Goal: Information Seeking & Learning: Understand process/instructions

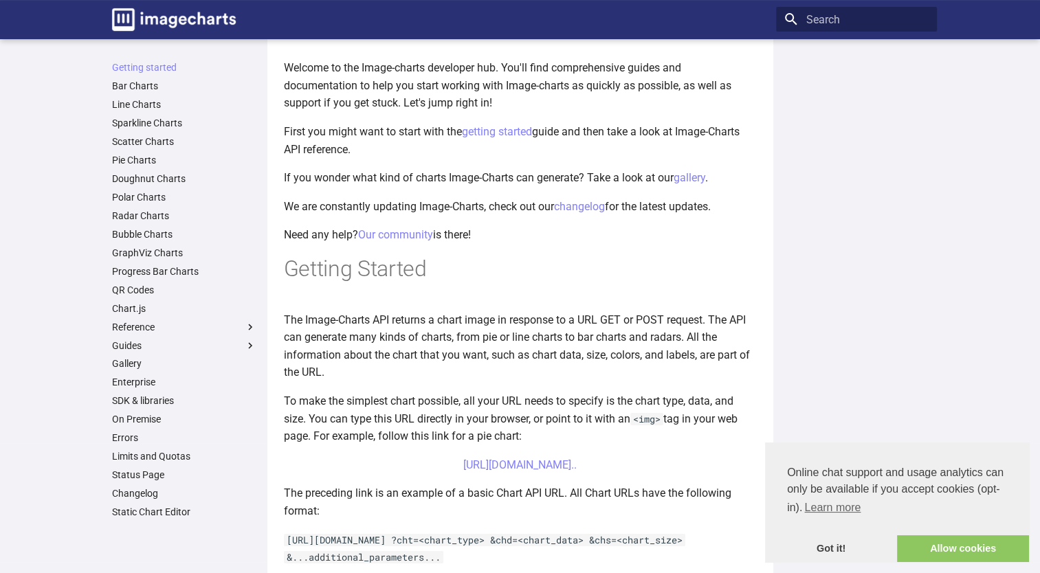
scroll to position [81, 0]
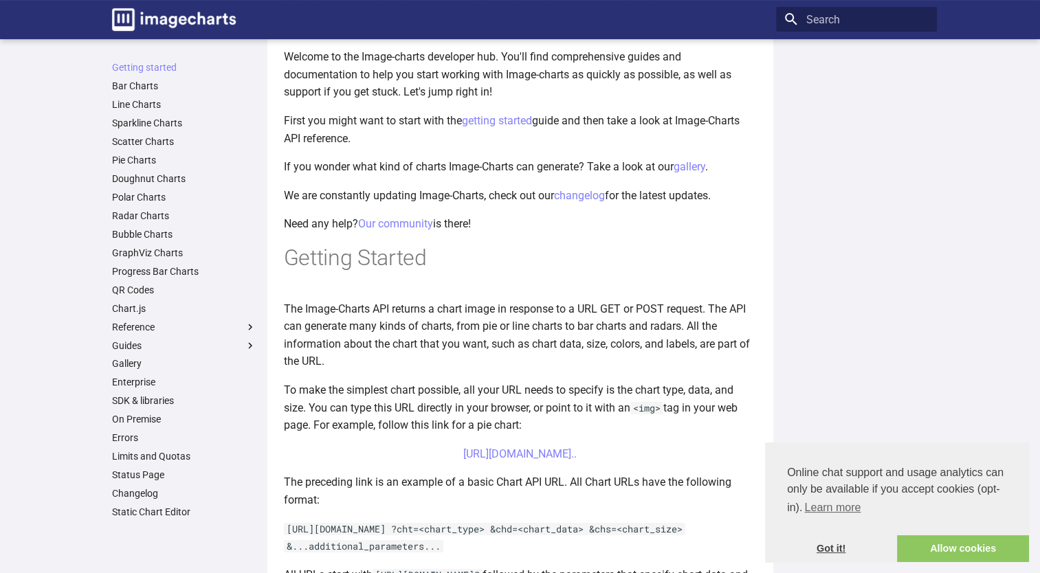
click at [844, 549] on link "Got it!" at bounding box center [831, 550] width 132 height 28
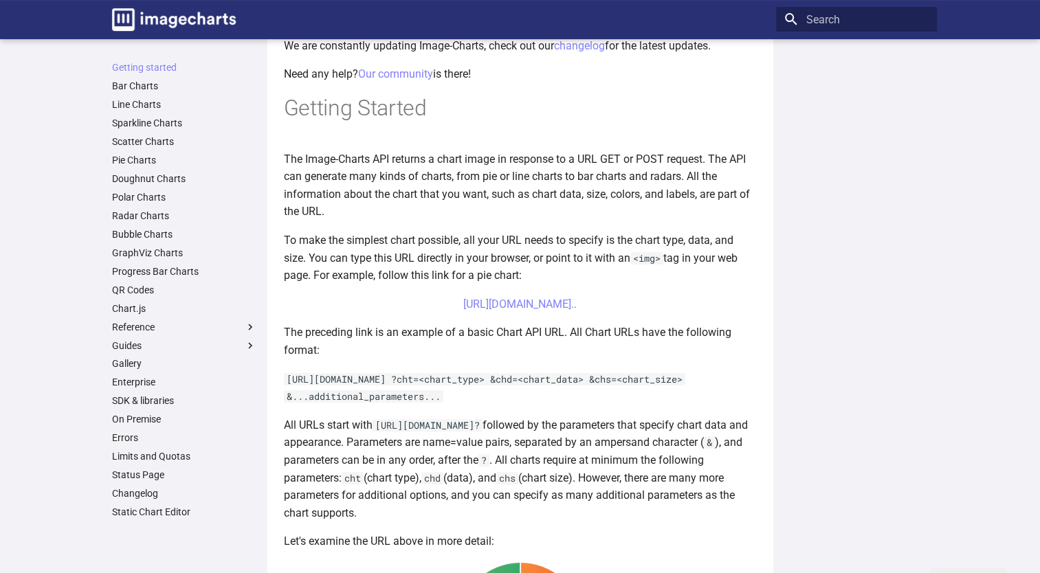
scroll to position [235, 0]
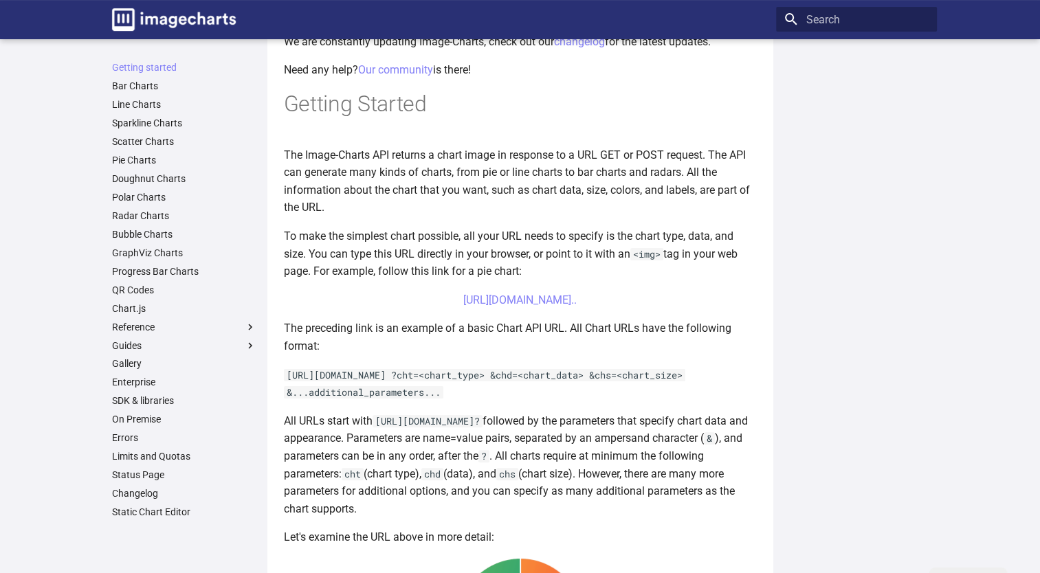
drag, startPoint x: 590, startPoint y: 373, endPoint x: 579, endPoint y: 356, distance: 19.8
click at [579, 356] on article "Welcome to Image-Charts documentation Welcome to the Image-charts developer hub…" at bounding box center [520, 458] width 473 height 1267
drag, startPoint x: 579, startPoint y: 356, endPoint x: 571, endPoint y: 161, distance: 195.4
click at [571, 161] on p "The Image-Charts API returns a chart image in response to a URL GET or POST req…" at bounding box center [520, 181] width 473 height 70
click at [571, 131] on article "Welcome to Image-Charts documentation Welcome to the Image-charts developer hub…" at bounding box center [520, 458] width 473 height 1267
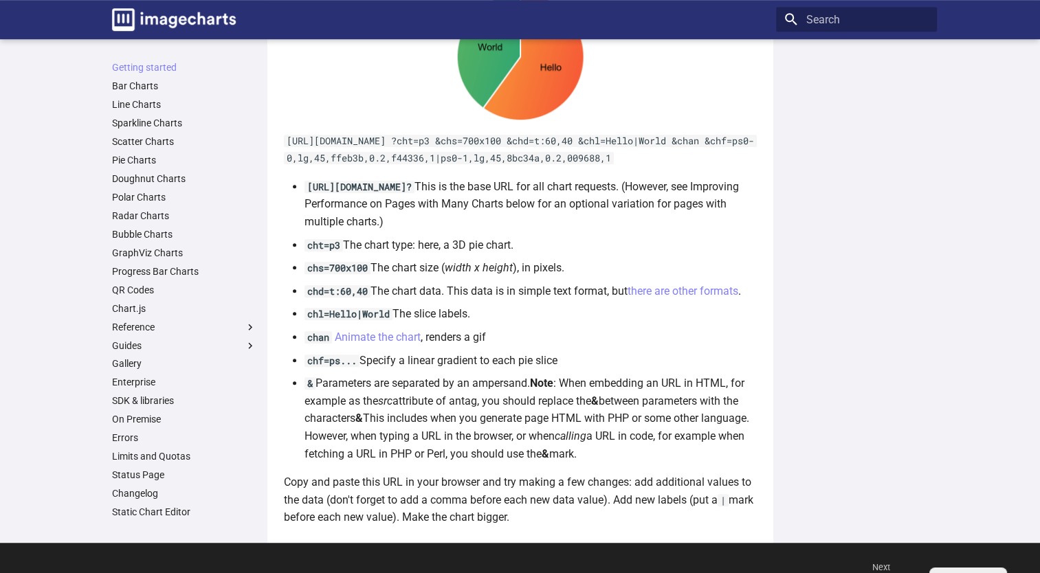
scroll to position [803, 0]
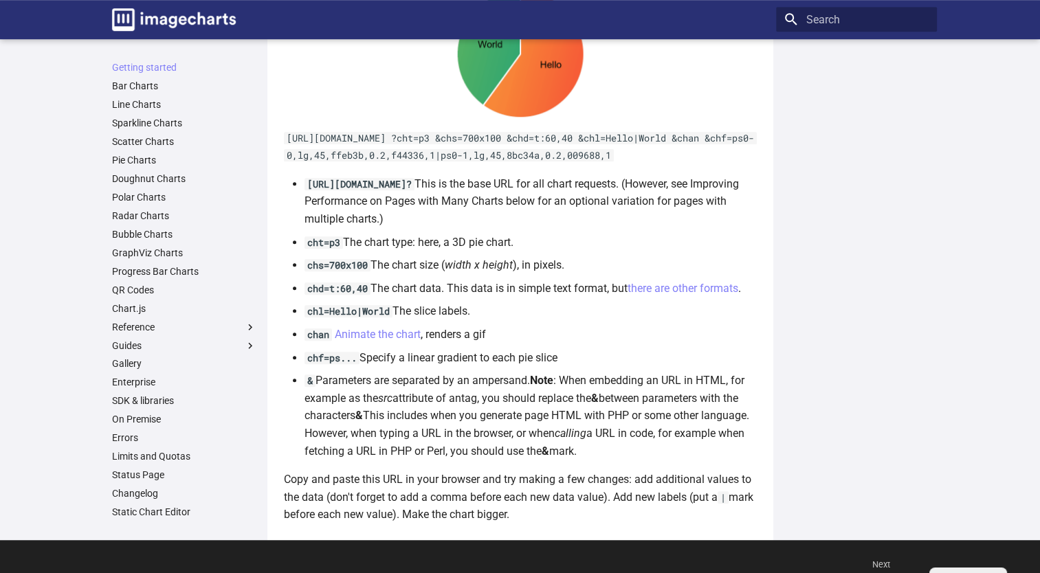
click at [628, 252] on li "cht=p3 The chart type: here, a 3D pie chart." at bounding box center [531, 243] width 452 height 18
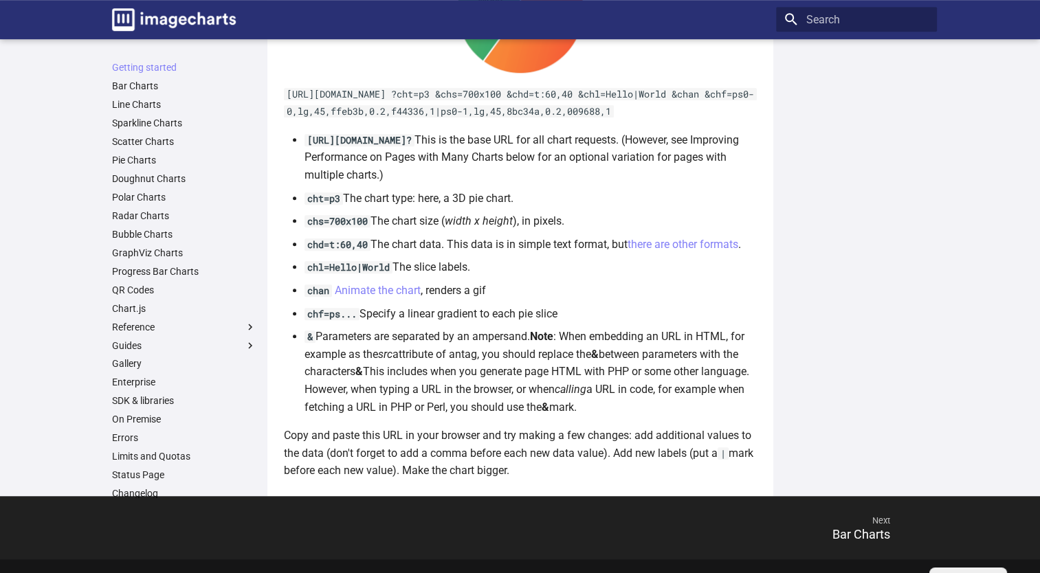
scroll to position [894, 0]
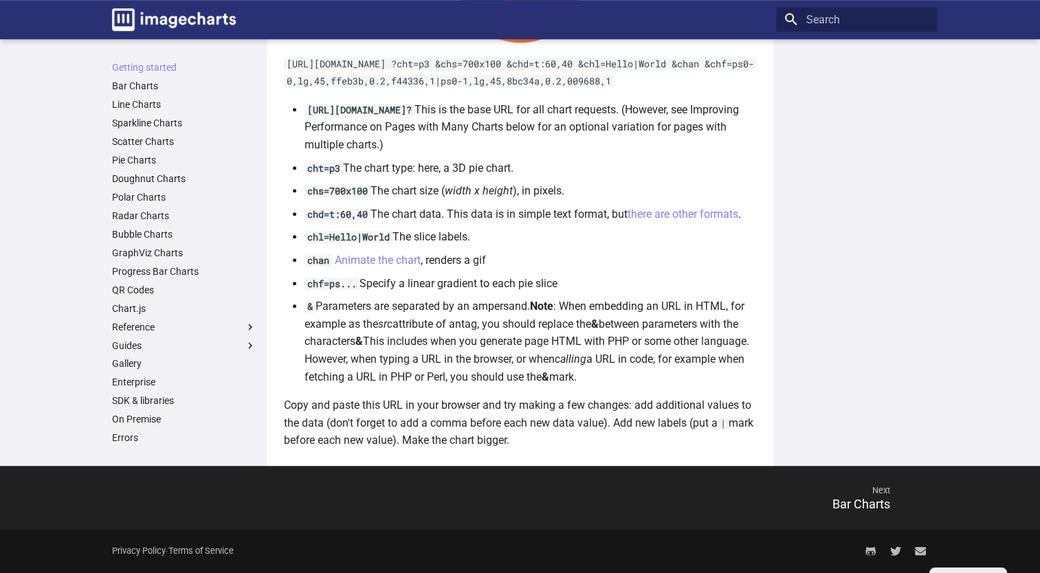
click at [736, 265] on li "chan Animate the chart , renders a gif" at bounding box center [531, 261] width 452 height 18
click at [779, 268] on div at bounding box center [856, 253] width 161 height 395
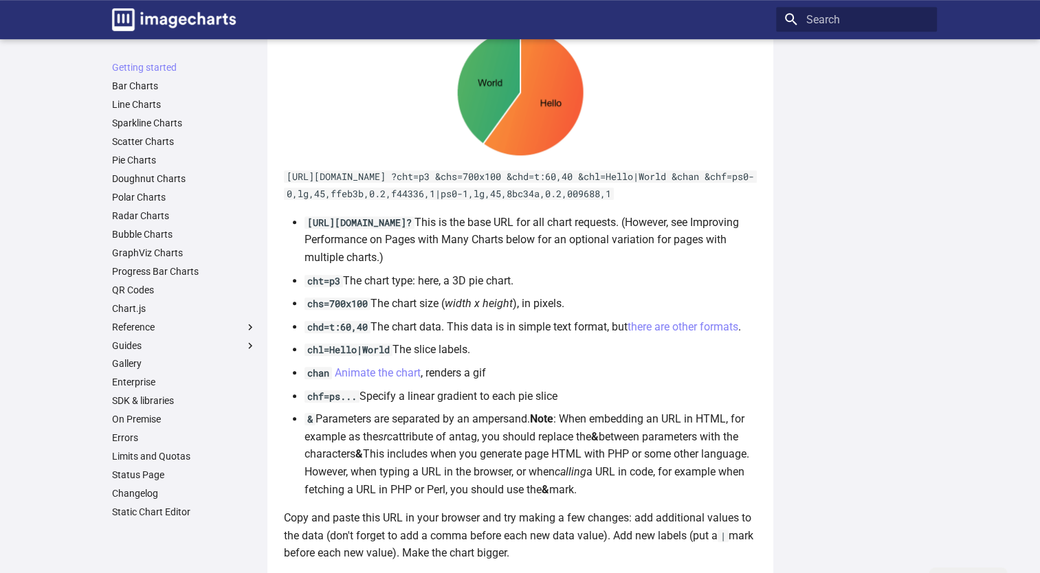
scroll to position [765, 0]
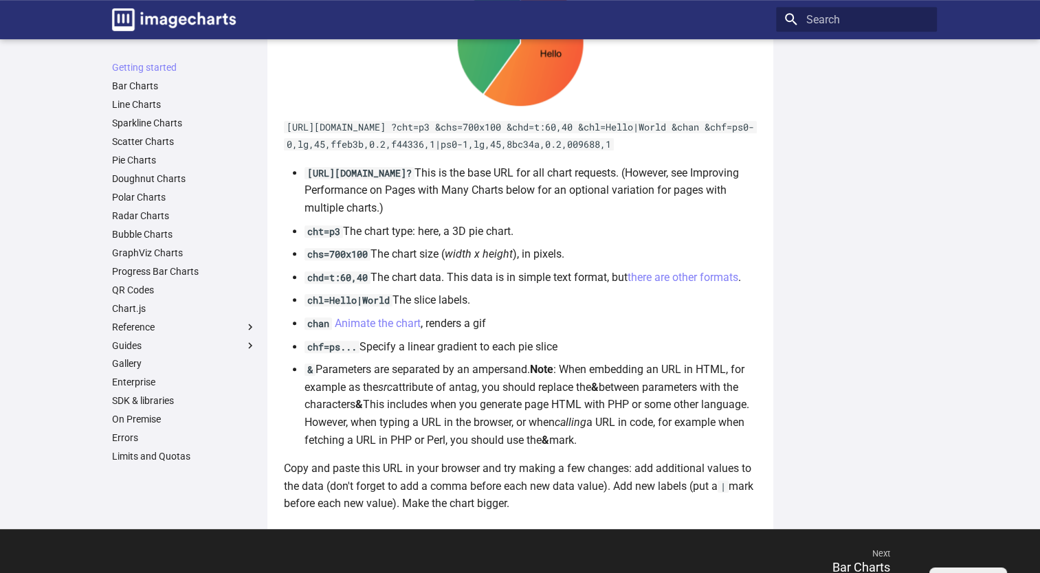
scroll to position [894, 0]
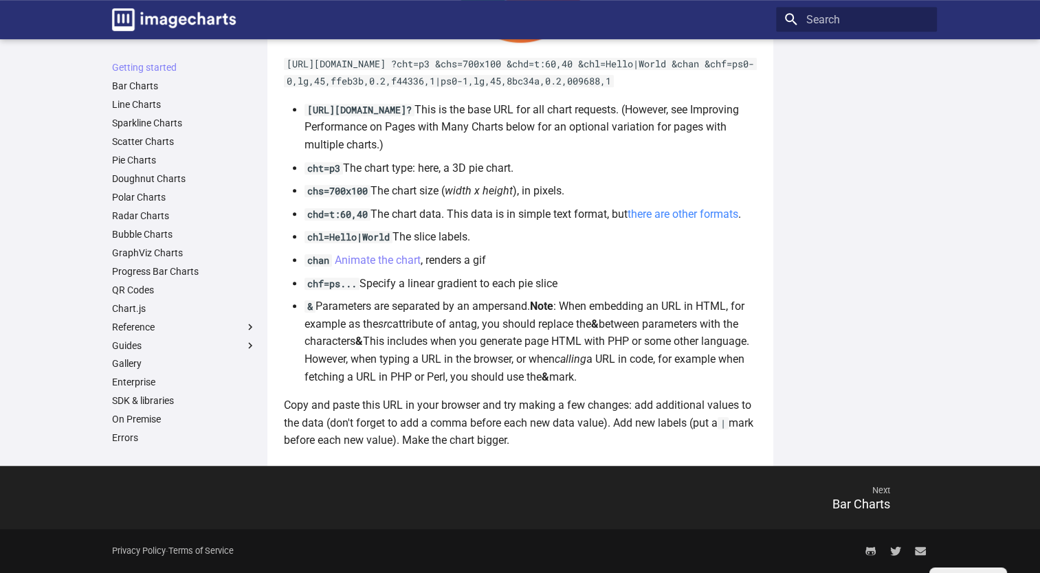
click at [666, 213] on link "there are other formats" at bounding box center [683, 214] width 111 height 13
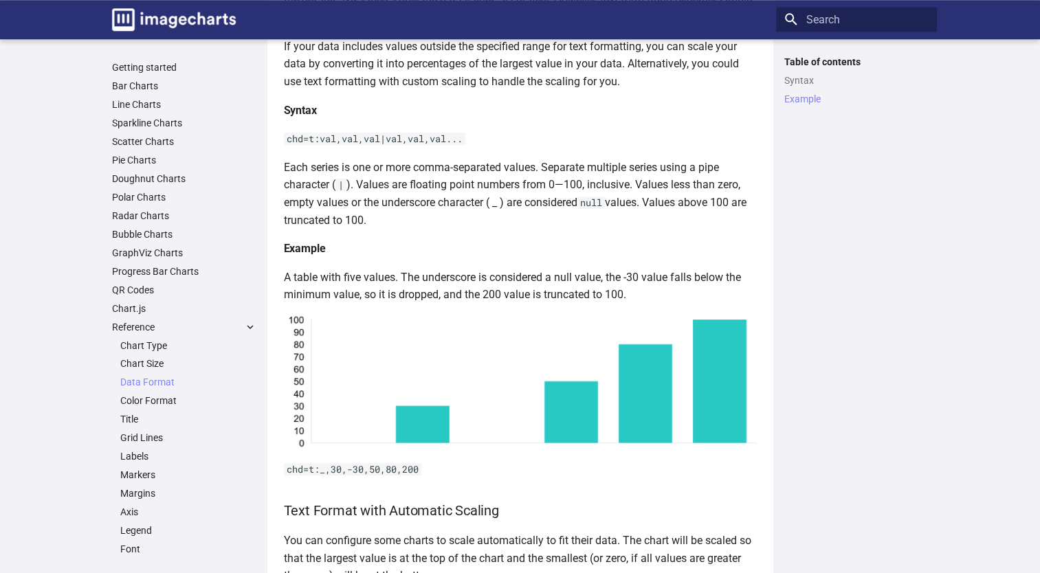
scroll to position [1279, 0]
click at [865, 192] on div "Table of contents Syntax Example" at bounding box center [856, 306] width 161 height 501
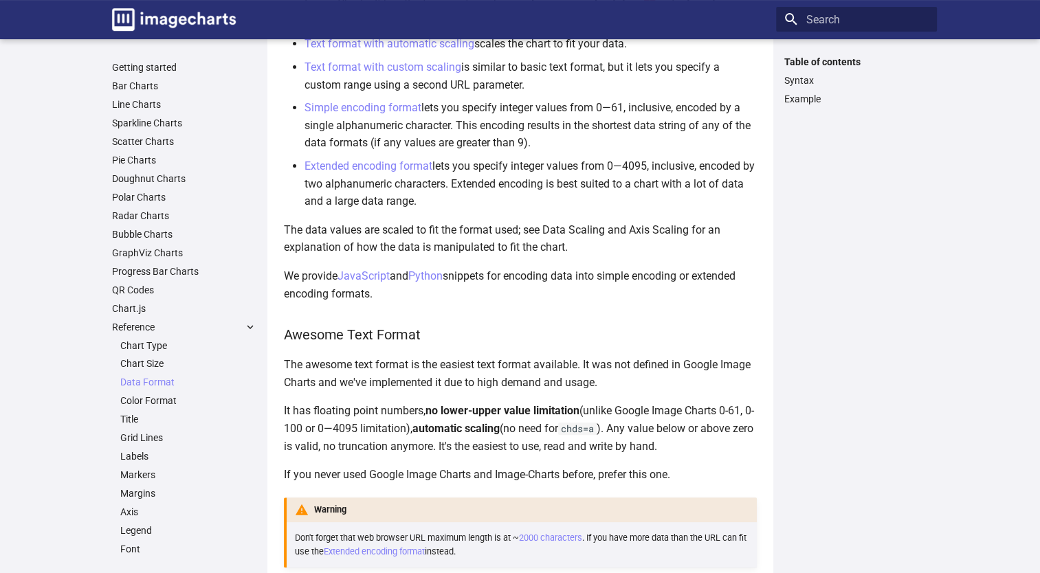
scroll to position [224, 0]
